Goal: Transaction & Acquisition: Obtain resource

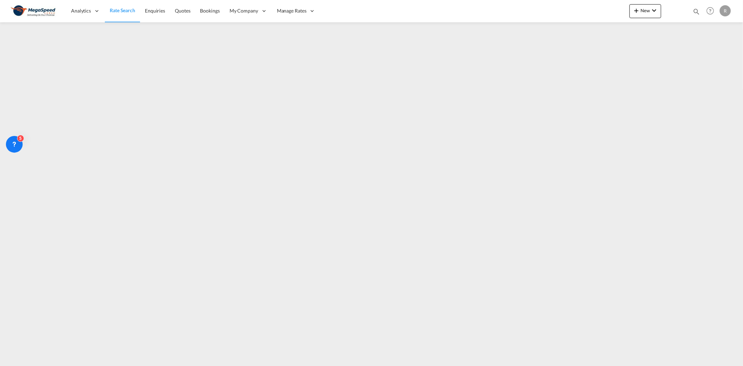
click at [121, 11] on span "Rate Search" at bounding box center [122, 10] width 25 height 6
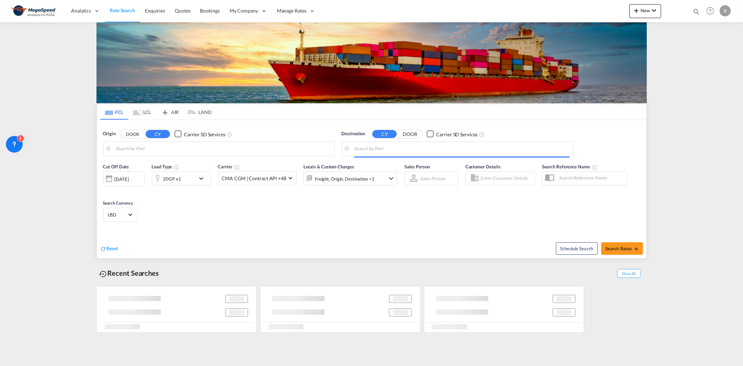
type input "[GEOGRAPHIC_DATA], [GEOGRAPHIC_DATA]"
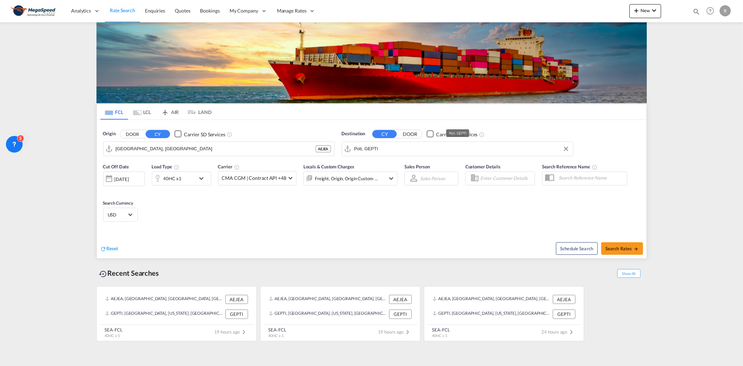
click at [394, 148] on input "Poti, GEPTI" at bounding box center [461, 149] width 215 height 10
paste input "[GEOGRAPHIC_DATA]"
click at [380, 164] on div "[GEOGRAPHIC_DATA] [GEOGRAPHIC_DATA] COBAQ" at bounding box center [408, 168] width 132 height 21
type input "[GEOGRAPHIC_DATA], COBAQ"
click at [174, 179] on div "40HC x1" at bounding box center [172, 179] width 18 height 10
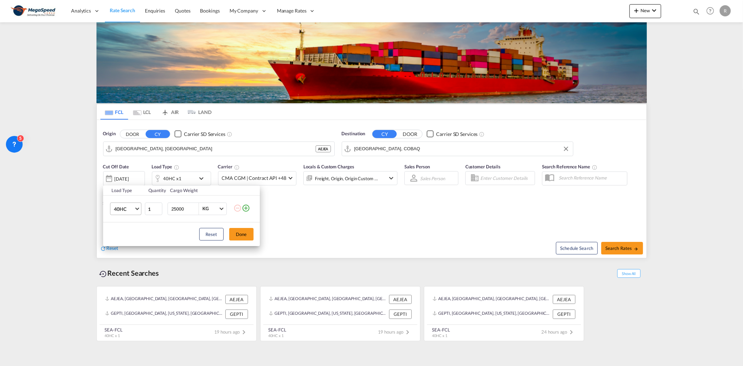
click at [138, 214] on md-select-value "40HC" at bounding box center [127, 209] width 28 height 12
click at [130, 176] on md-option "20GP" at bounding box center [131, 175] width 47 height 17
click at [236, 231] on button "Done" at bounding box center [241, 234] width 24 height 13
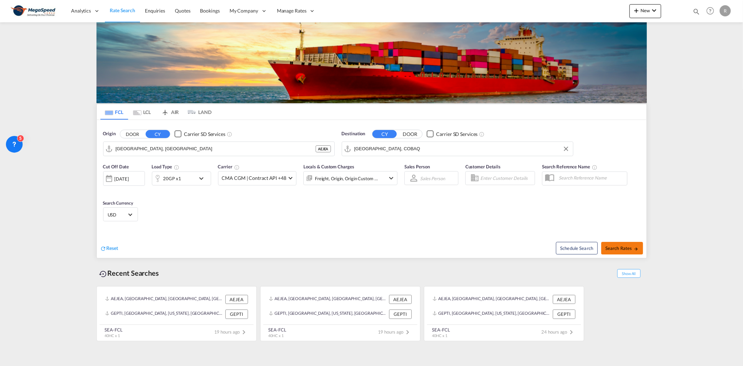
click at [595, 247] on span "Search Rates" at bounding box center [622, 248] width 33 height 6
type input "AEJEA to COBAQ / [DATE]"
